Goal: Navigation & Orientation: Understand site structure

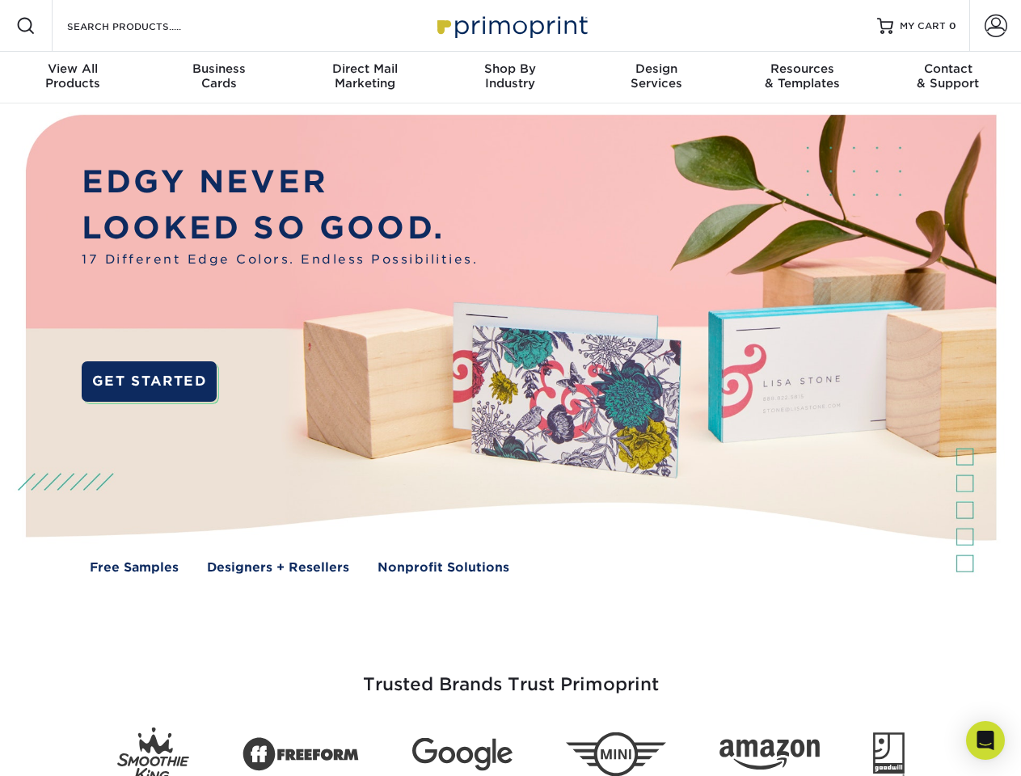
click at [510, 388] on img at bounding box center [510, 355] width 1011 height 505
click at [26, 26] on span at bounding box center [25, 25] width 19 height 19
click at [995, 26] on span at bounding box center [996, 26] width 23 height 23
click at [73, 78] on div "View All Products" at bounding box center [73, 75] width 146 height 29
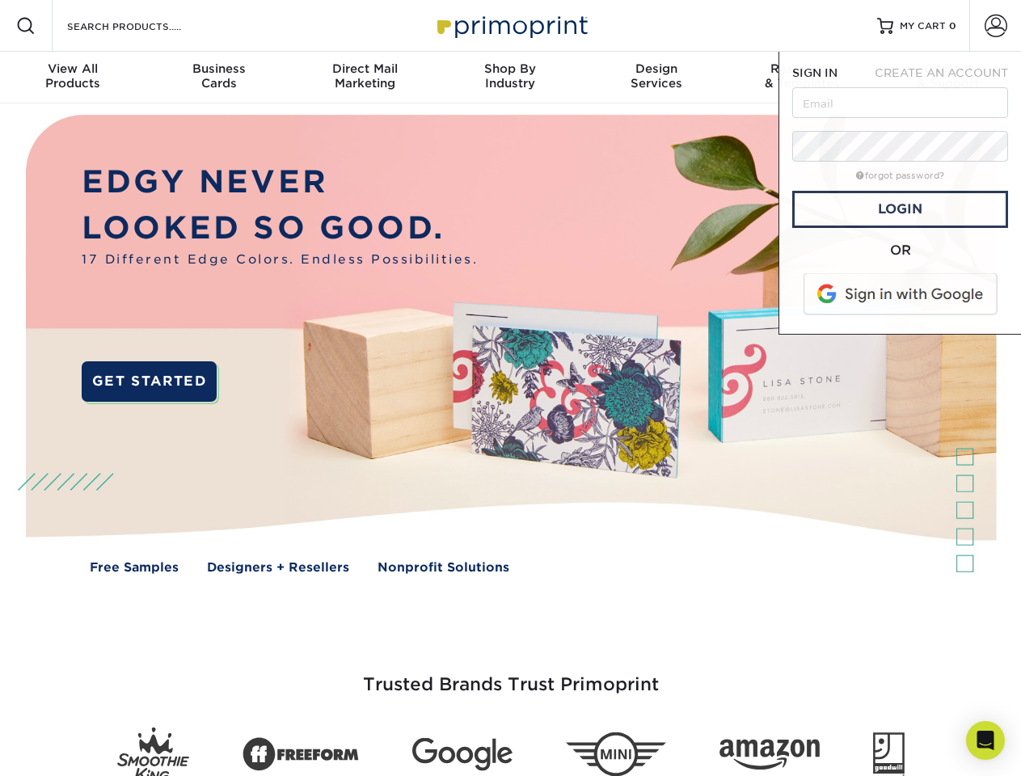
click at [218, 78] on div "Business Cards" at bounding box center [219, 75] width 146 height 29
click at [365, 78] on div "Direct Mail Marketing" at bounding box center [365, 75] width 146 height 29
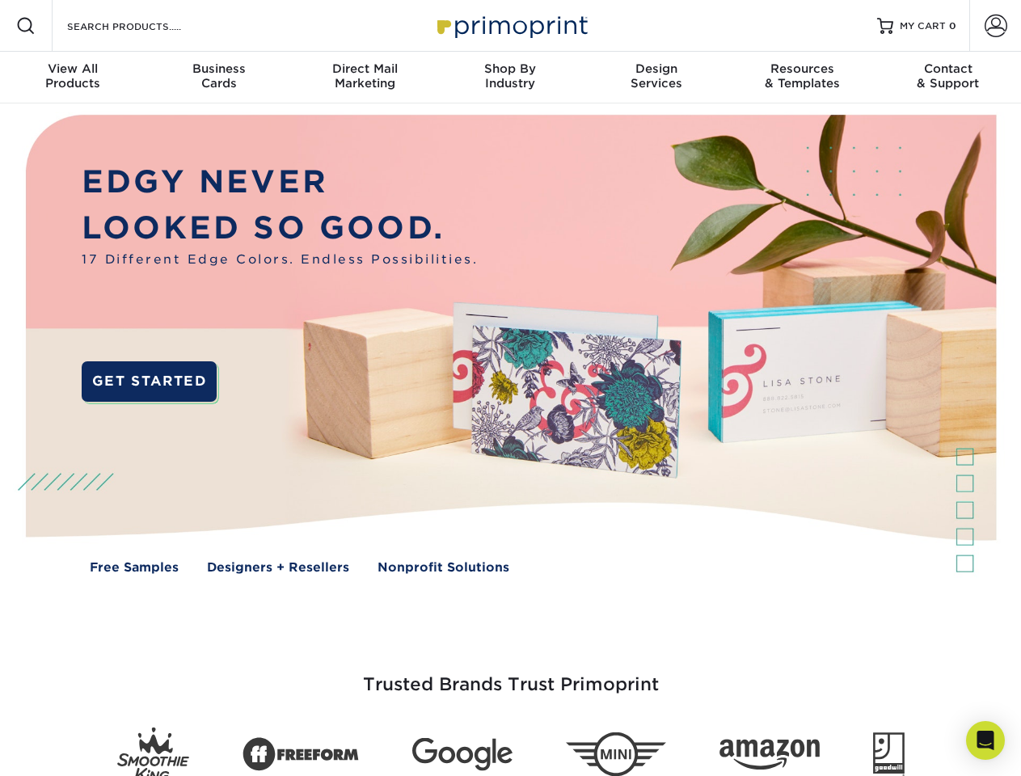
click at [510, 78] on div "Shop By Industry" at bounding box center [510, 75] width 146 height 29
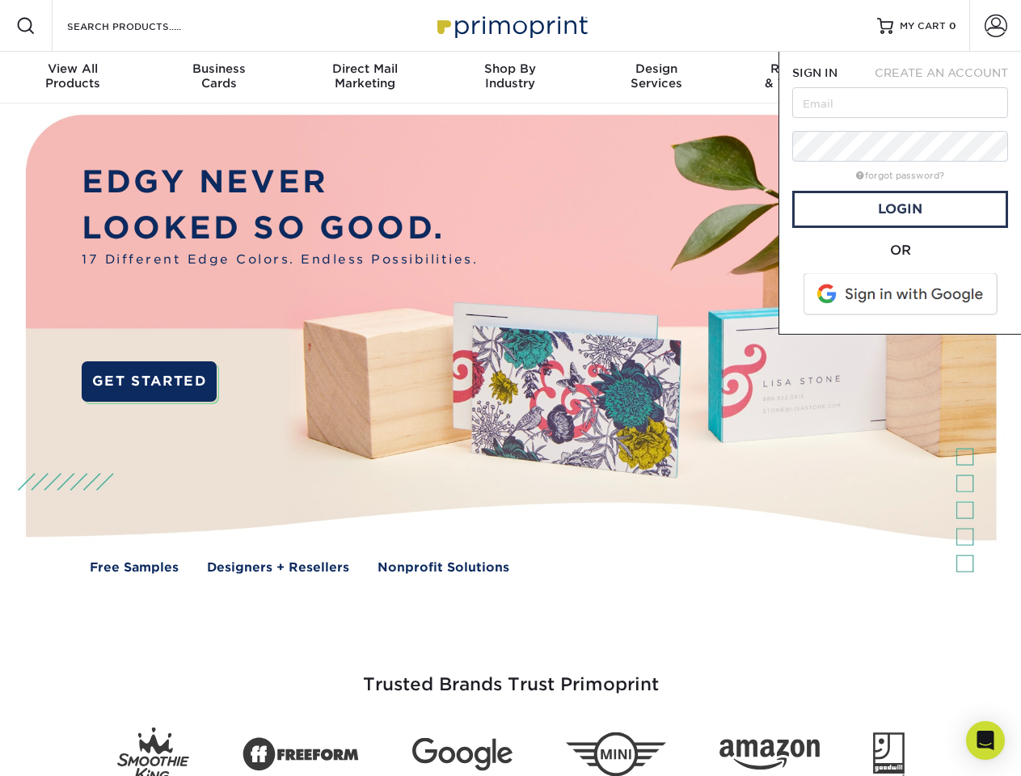
click at [656, 78] on div "Design Services" at bounding box center [657, 75] width 146 height 29
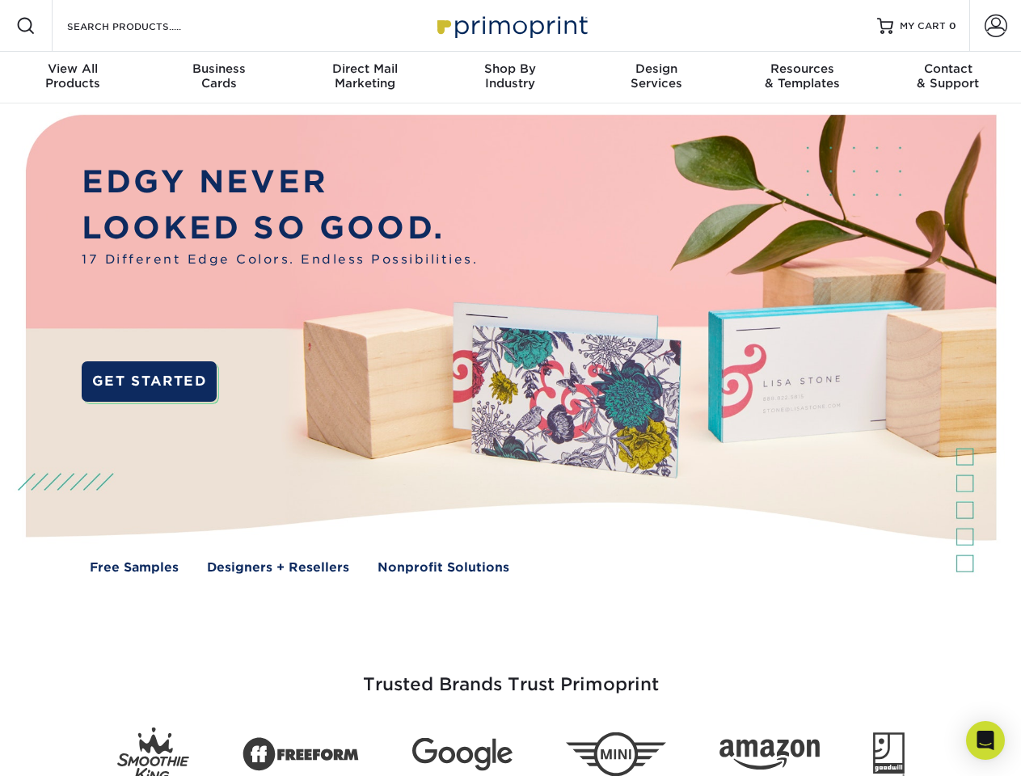
click at [802, 78] on span "SIGN IN" at bounding box center [814, 72] width 45 height 13
click at [948, 78] on div "Contact & Support" at bounding box center [949, 75] width 146 height 29
